Goal: Task Accomplishment & Management: Manage account settings

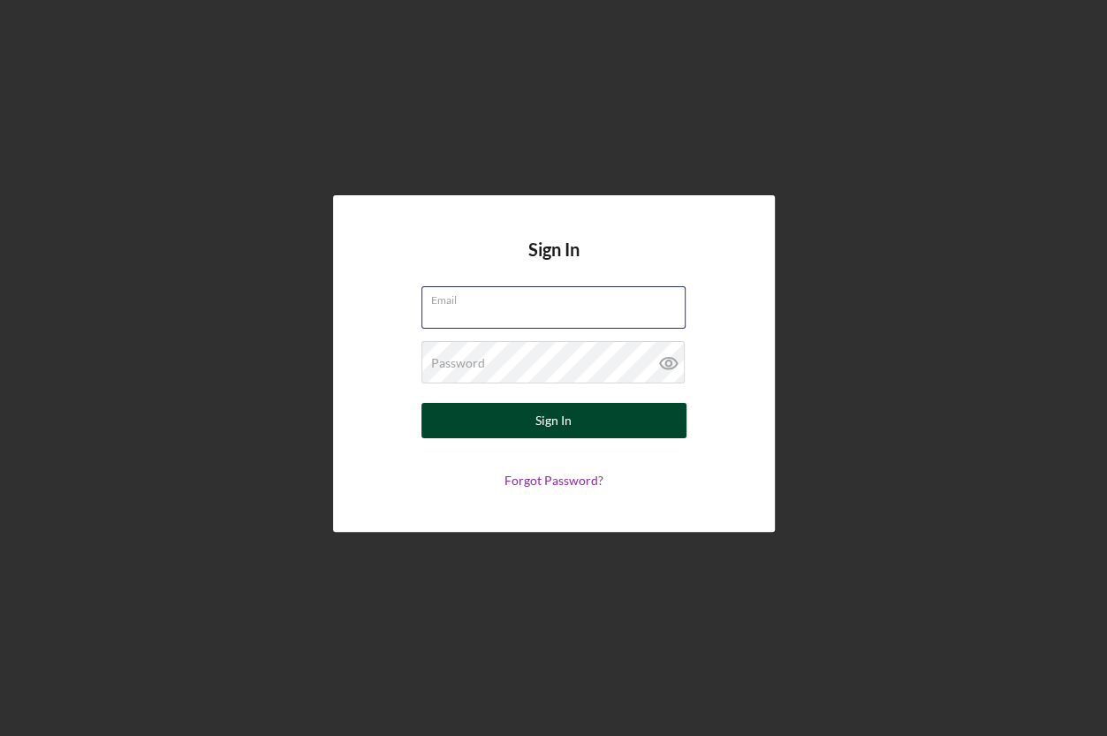
type input "[EMAIL_ADDRESS][DOMAIN_NAME]"
click at [618, 405] on button "Sign In" at bounding box center [553, 420] width 265 height 35
